Goal: Information Seeking & Learning: Compare options

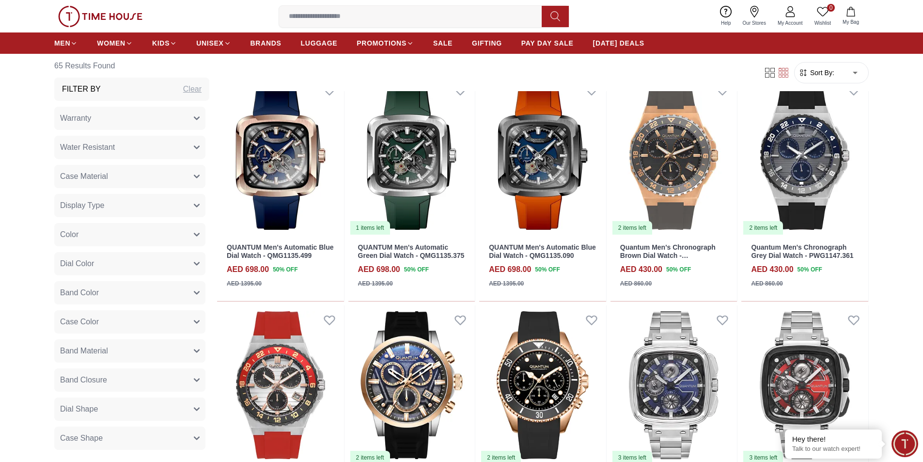
scroll to position [679, 0]
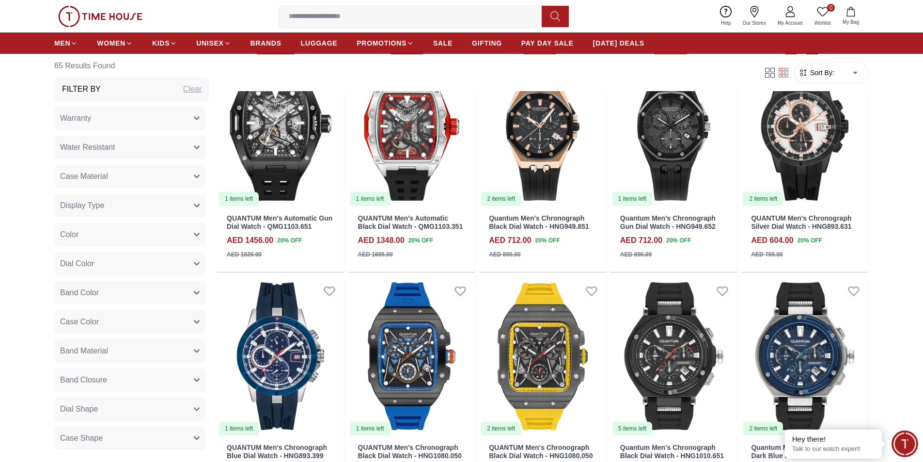
scroll to position [2085, 0]
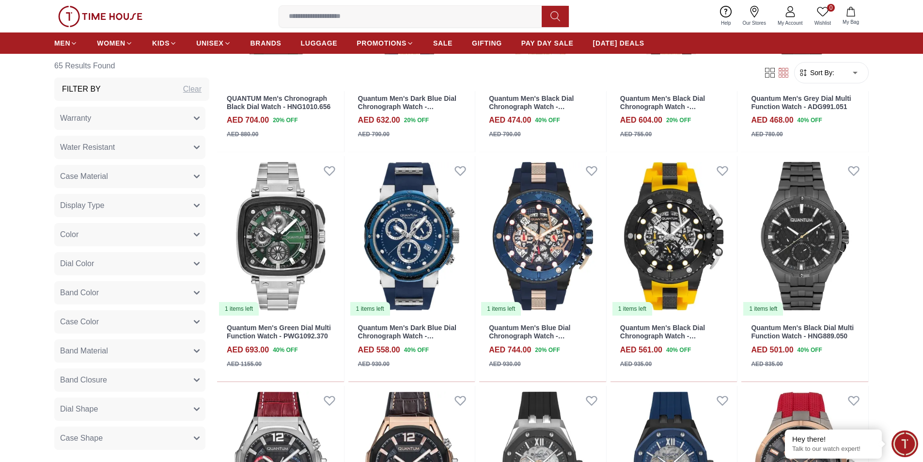
scroll to position [2763, 0]
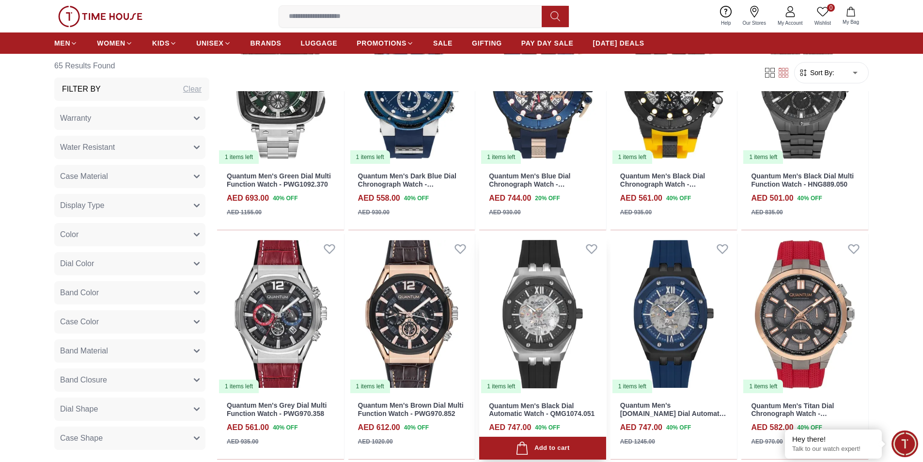
scroll to position [2909, 0]
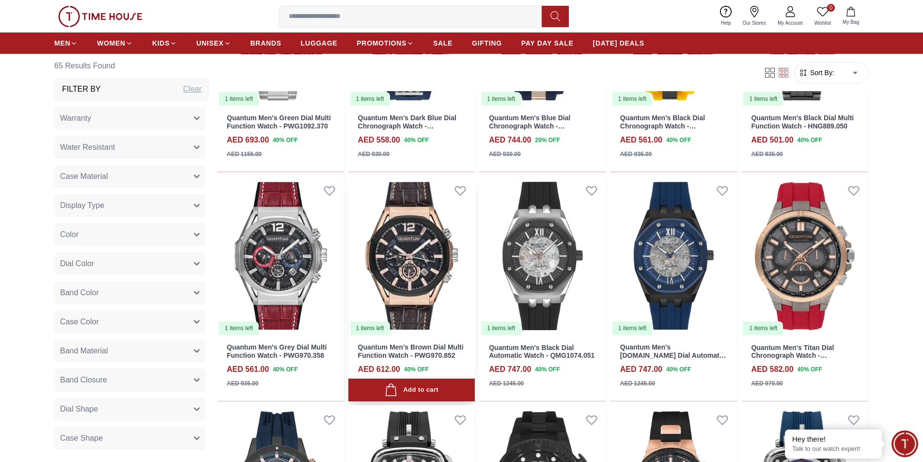
click at [407, 260] on img at bounding box center [412, 256] width 127 height 160
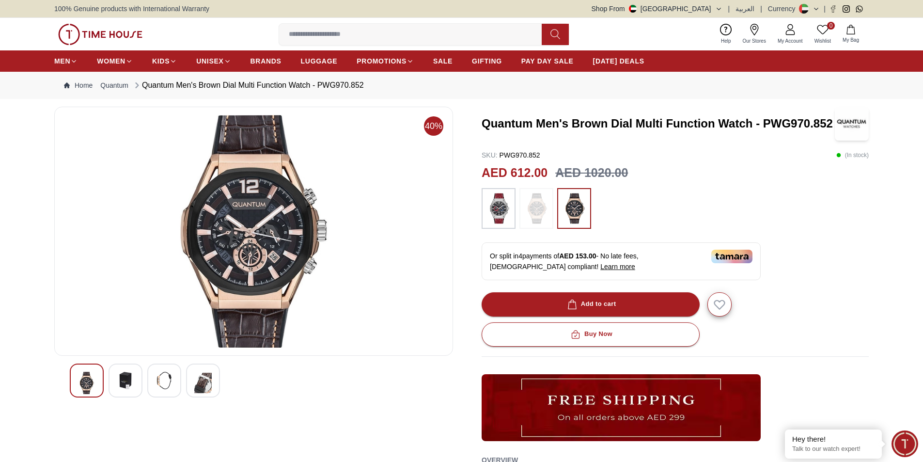
click at [496, 211] on img at bounding box center [499, 208] width 24 height 31
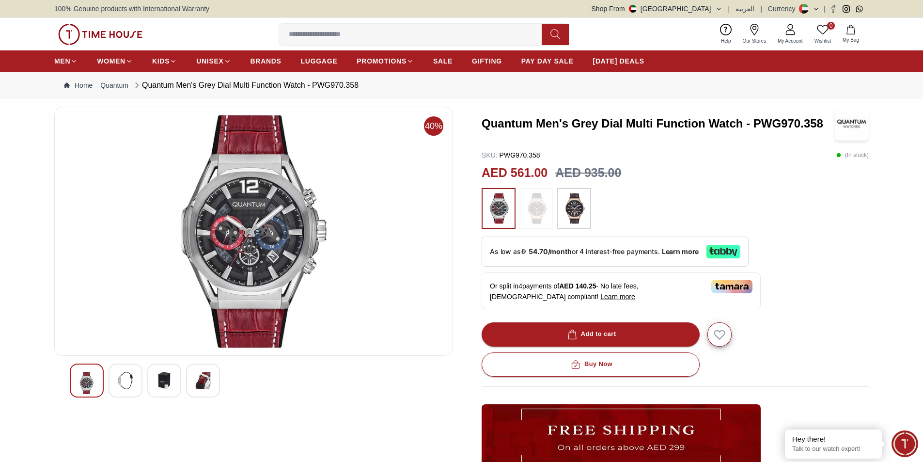
click at [576, 218] on img at bounding box center [574, 208] width 24 height 31
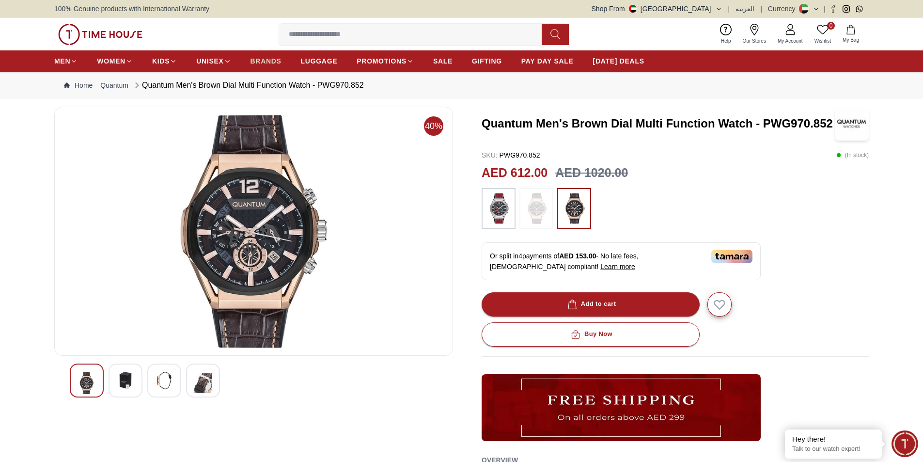
click at [270, 62] on span "BRANDS" at bounding box center [266, 61] width 31 height 10
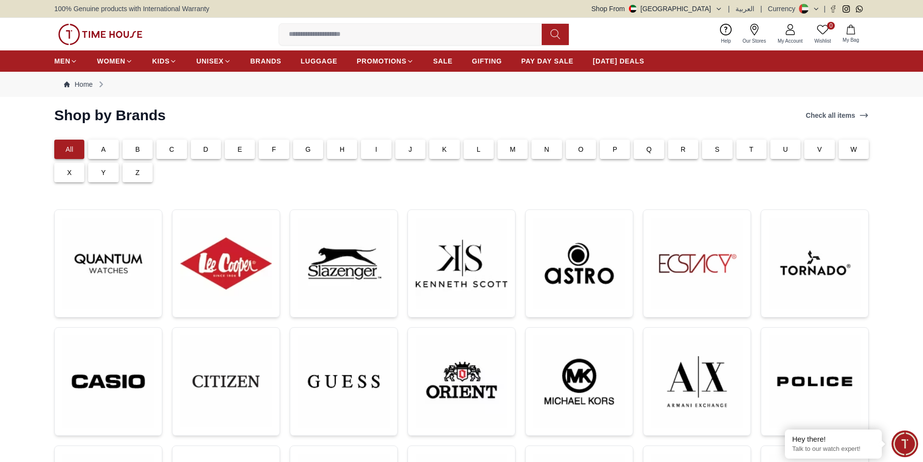
click at [280, 149] on div "F" at bounding box center [274, 149] width 30 height 19
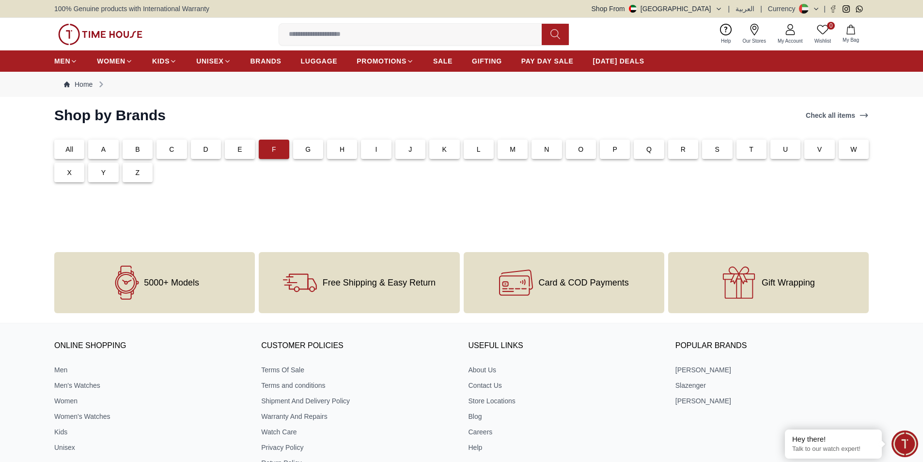
click at [74, 152] on div "All" at bounding box center [69, 149] width 30 height 19
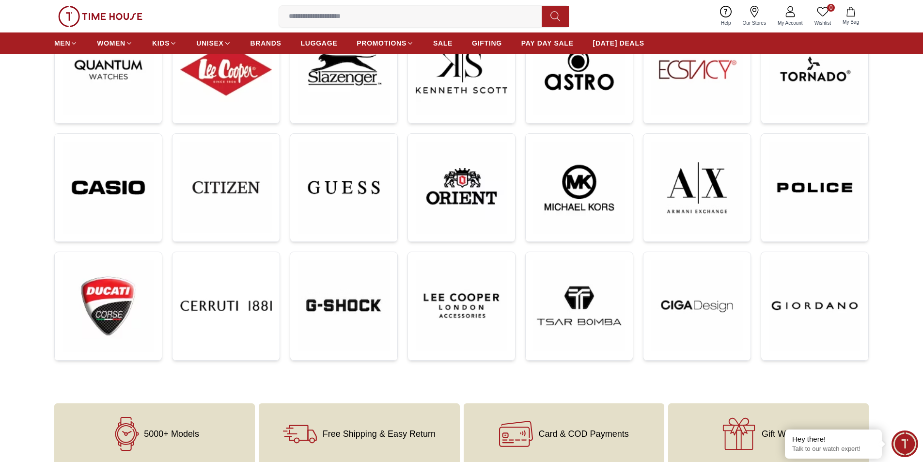
scroll to position [97, 0]
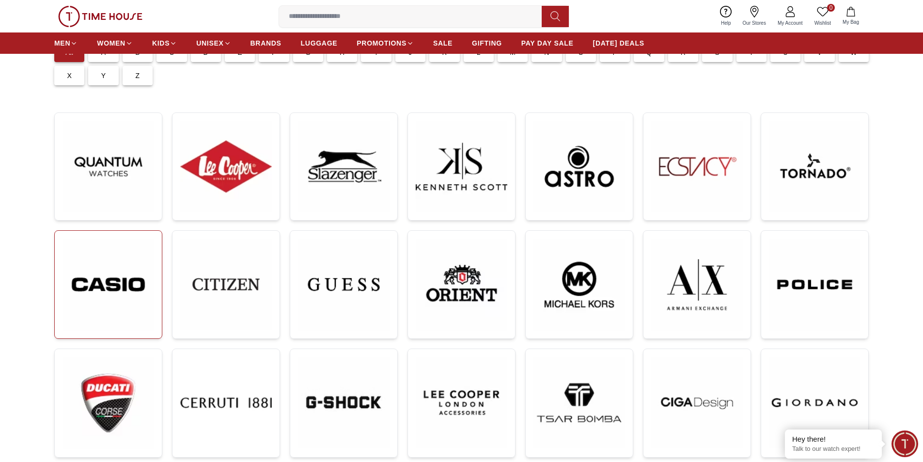
click at [91, 288] on img at bounding box center [109, 285] width 92 height 92
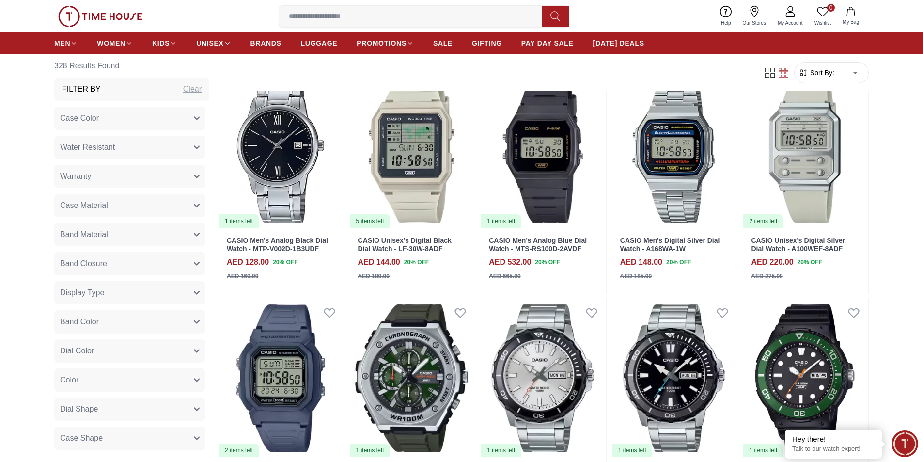
scroll to position [800, 0]
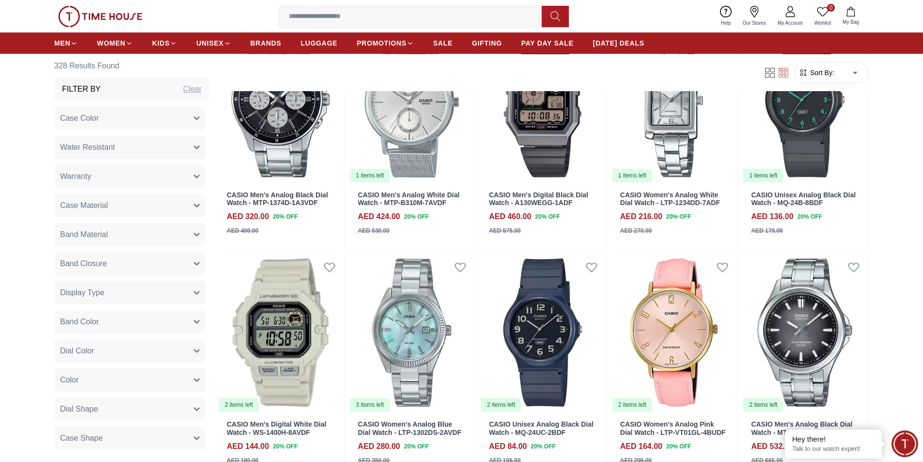
scroll to position [1333, 0]
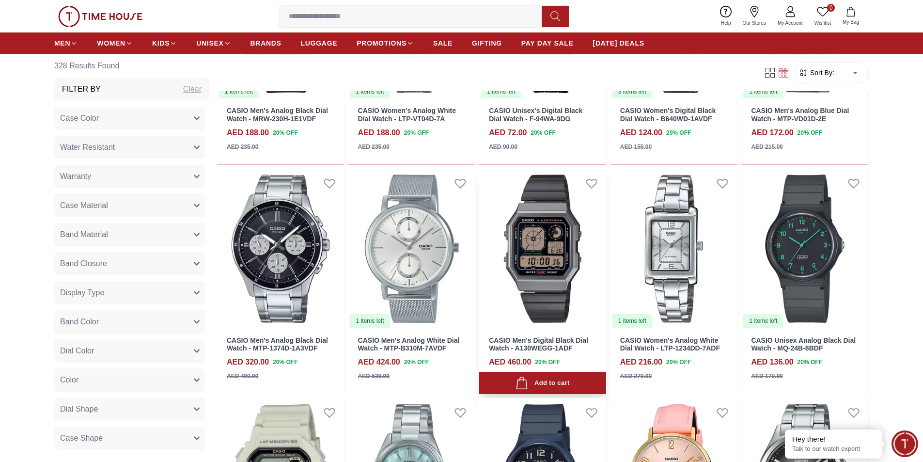
click at [538, 247] on img at bounding box center [542, 249] width 127 height 160
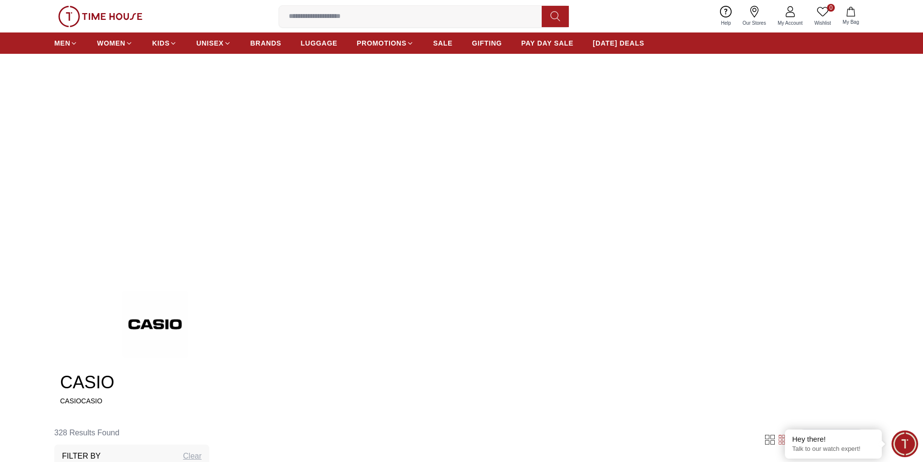
scroll to position [24, 0]
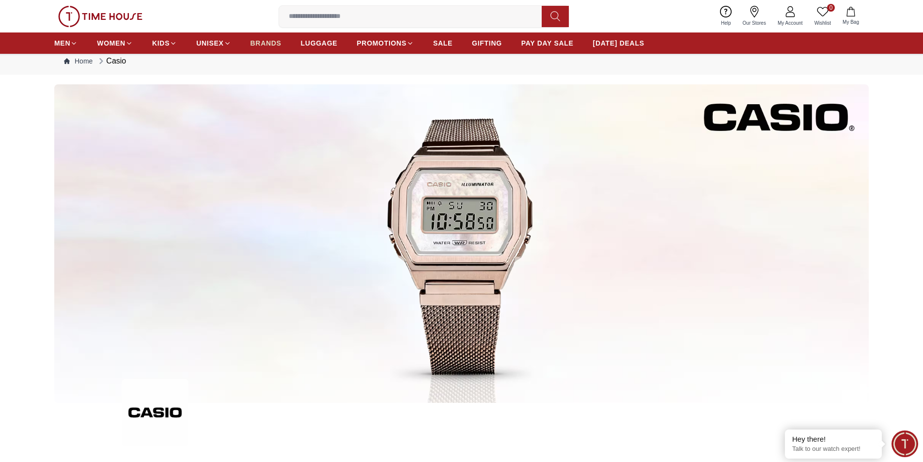
click at [269, 45] on span "BRANDS" at bounding box center [266, 43] width 31 height 10
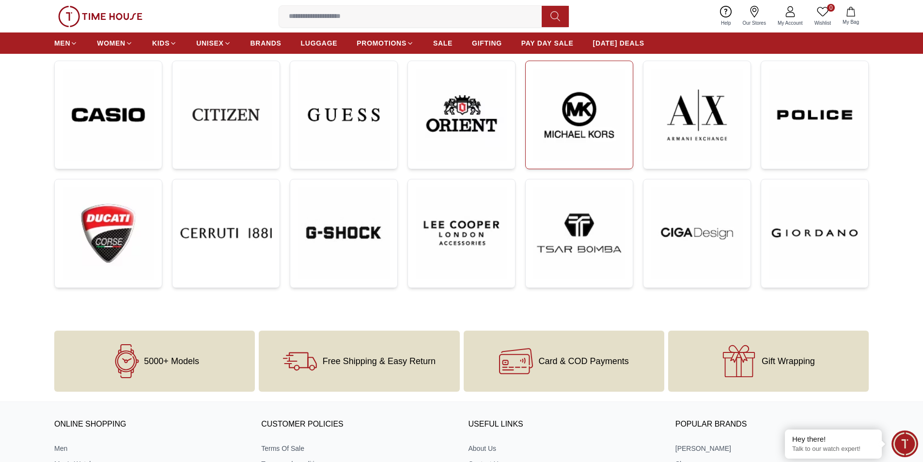
scroll to position [170, 0]
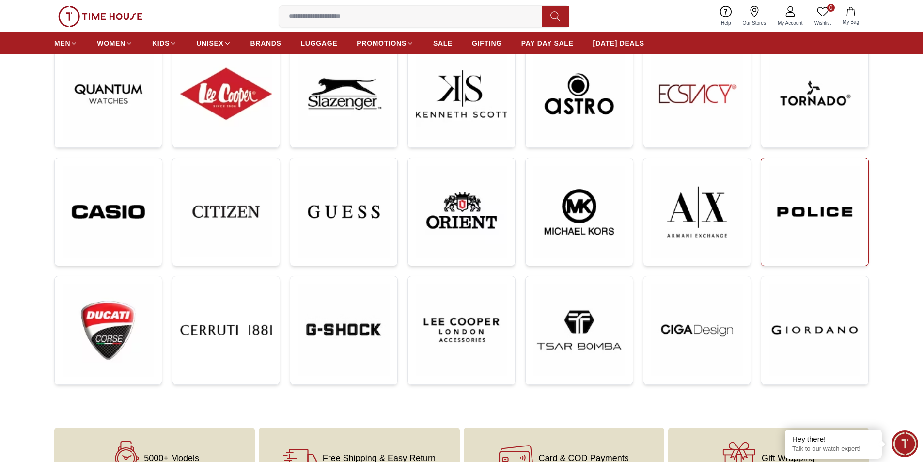
drag, startPoint x: 814, startPoint y: 206, endPoint x: 811, endPoint y: 199, distance: 7.8
click at [814, 206] on img at bounding box center [815, 212] width 92 height 92
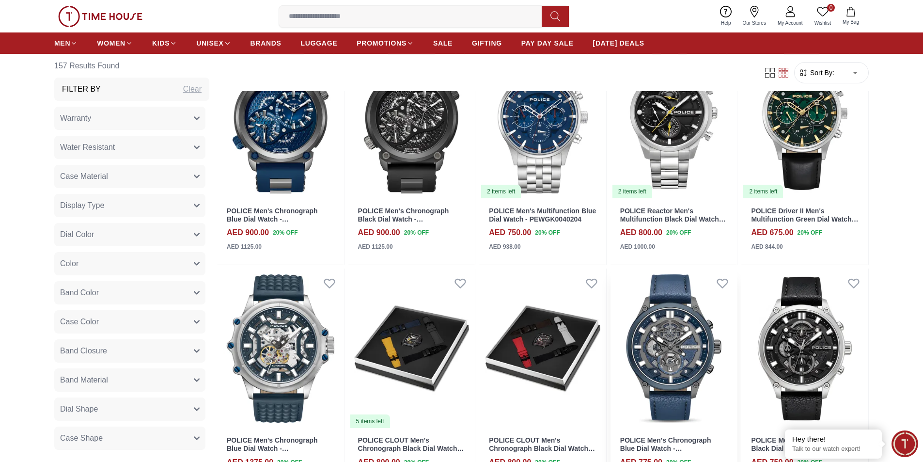
scroll to position [2424, 0]
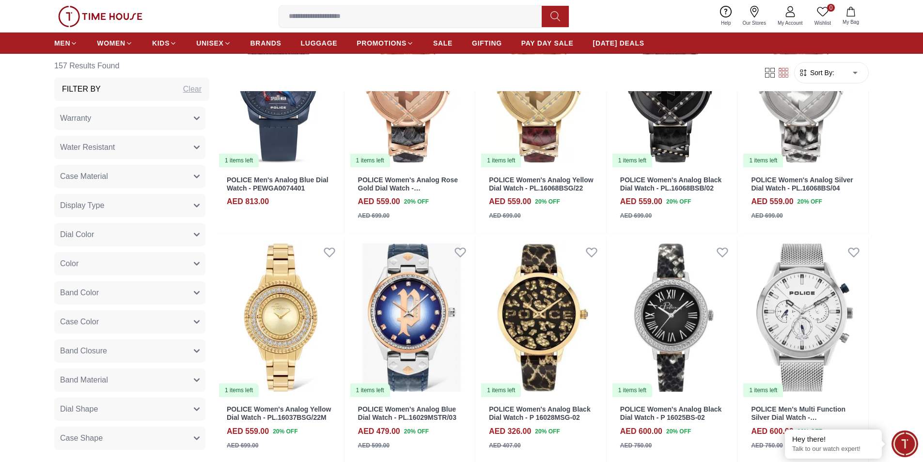
scroll to position [3151, 0]
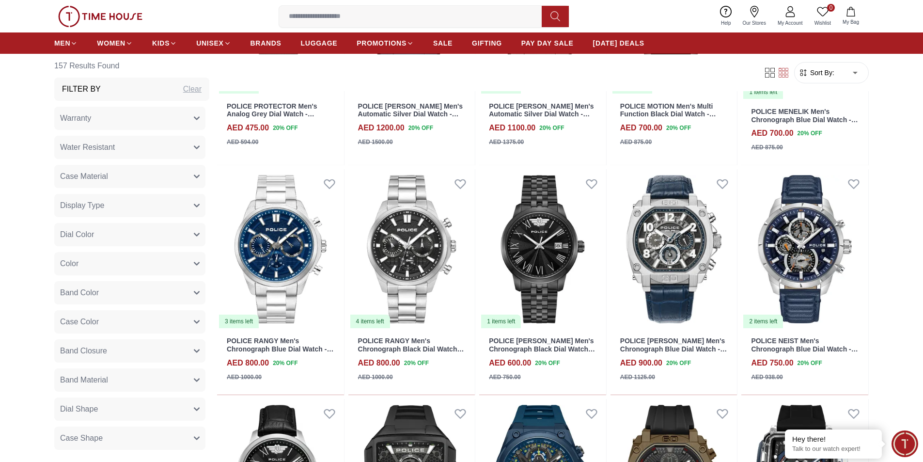
scroll to position [4702, 0]
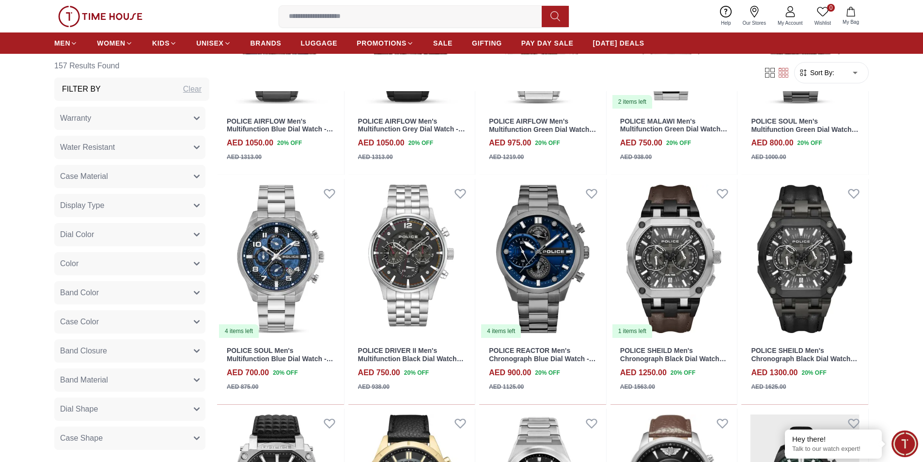
scroll to position [5429, 0]
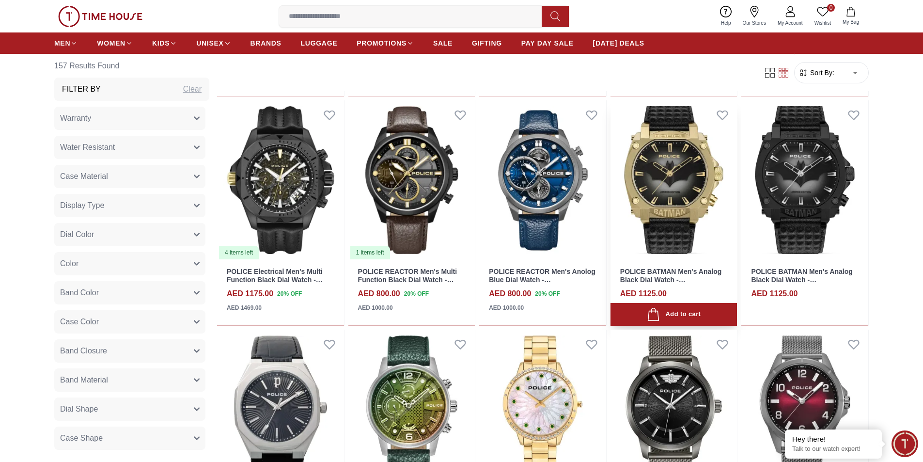
scroll to position [6302, 0]
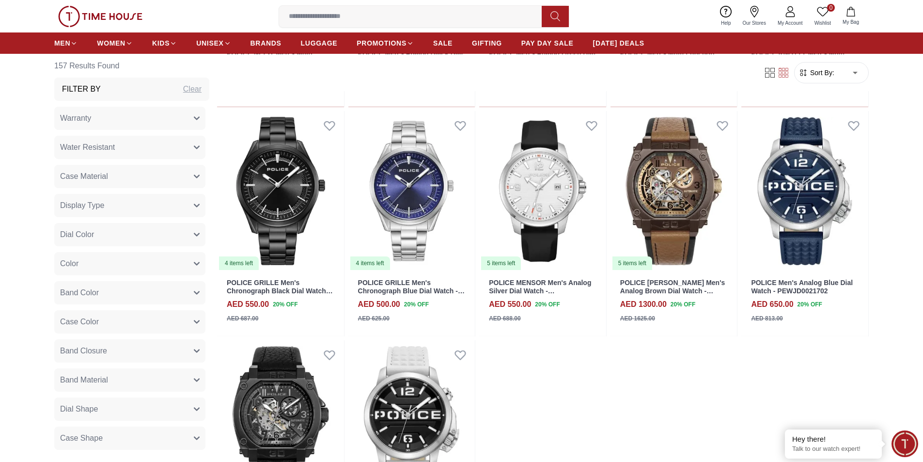
scroll to position [7562, 0]
